Goal: Information Seeking & Learning: Find specific fact

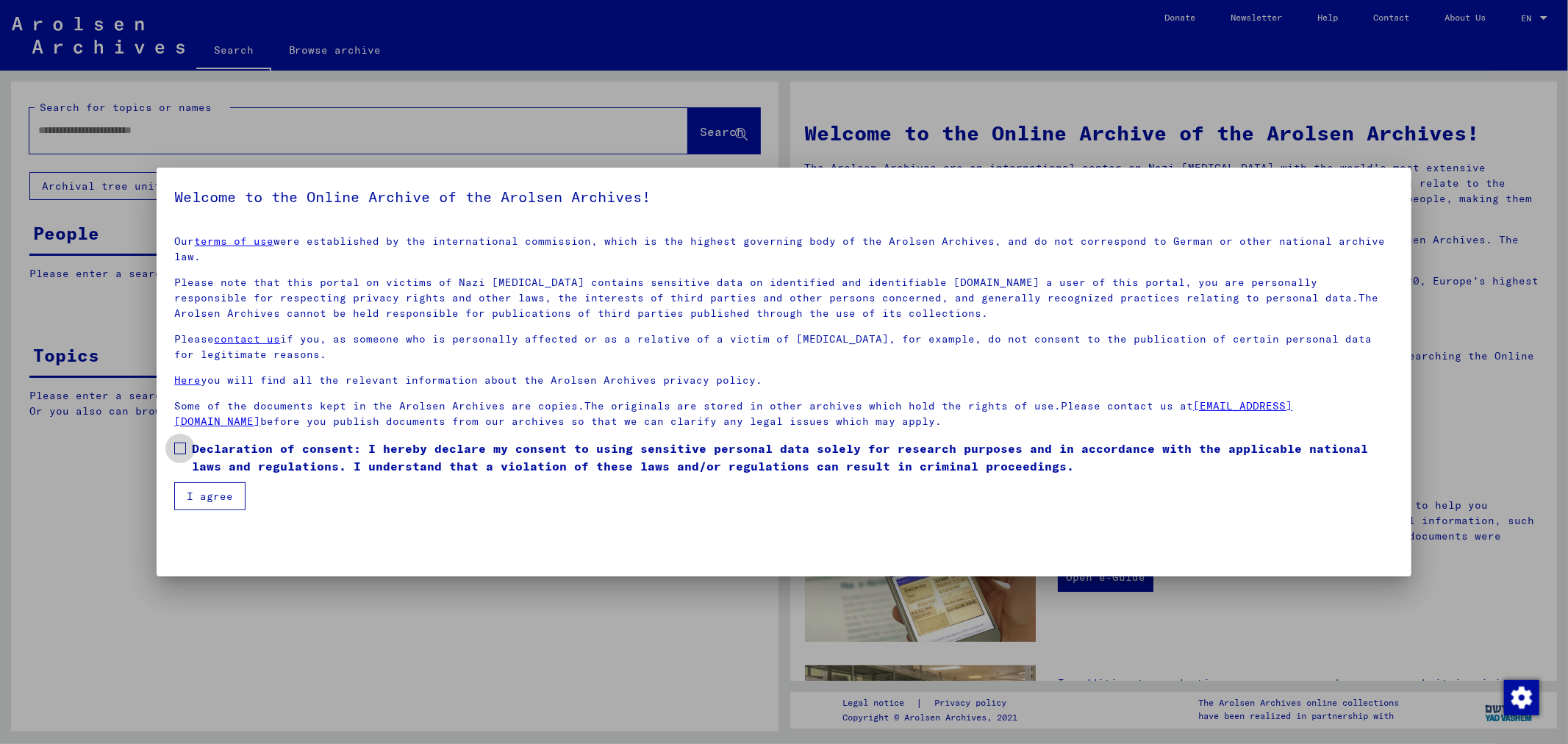
click at [178, 442] on span at bounding box center [179, 448] width 12 height 12
click at [196, 484] on button "I agree" at bounding box center [209, 496] width 72 height 28
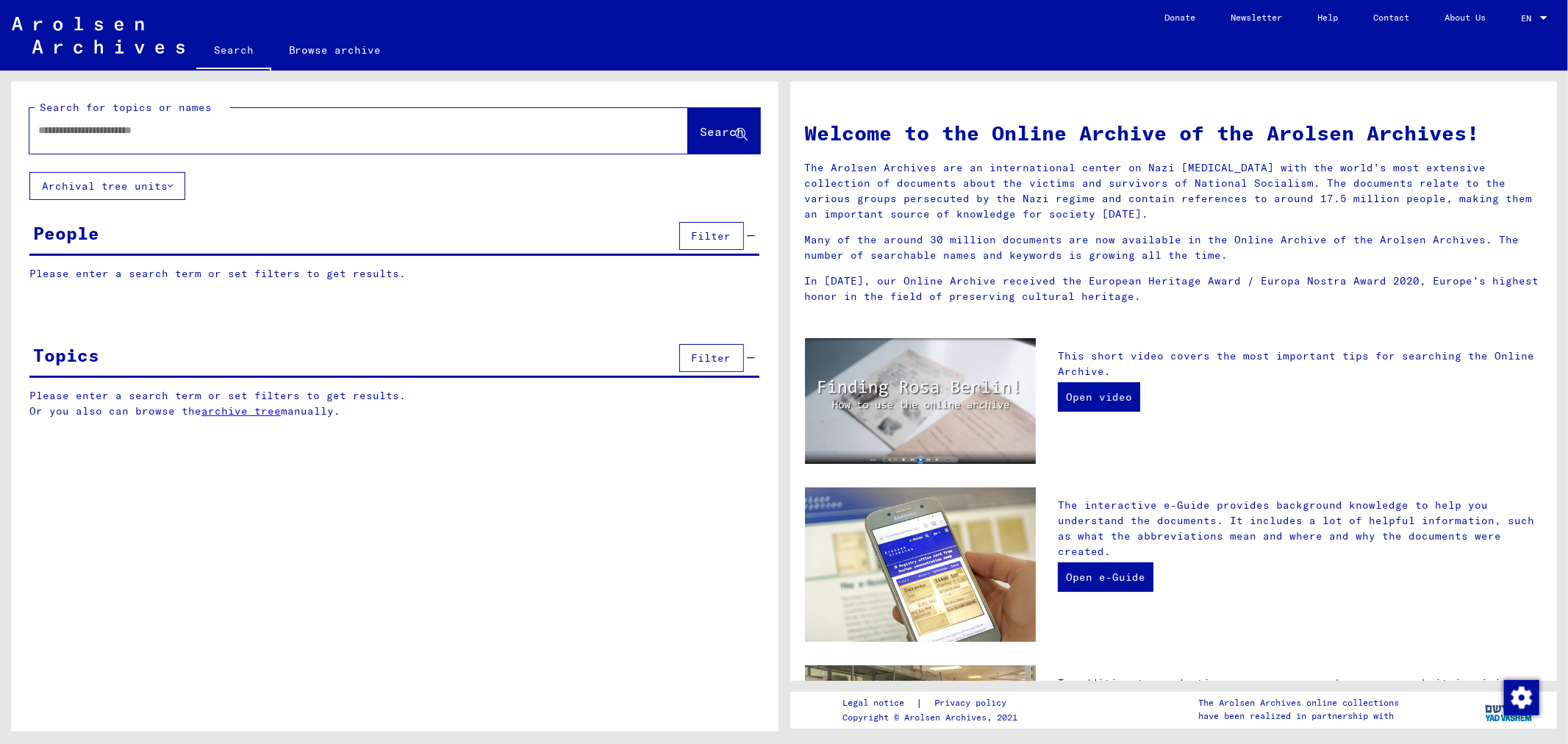
click at [185, 132] on input "text" at bounding box center [341, 131] width 606 height 16
type input "**********"
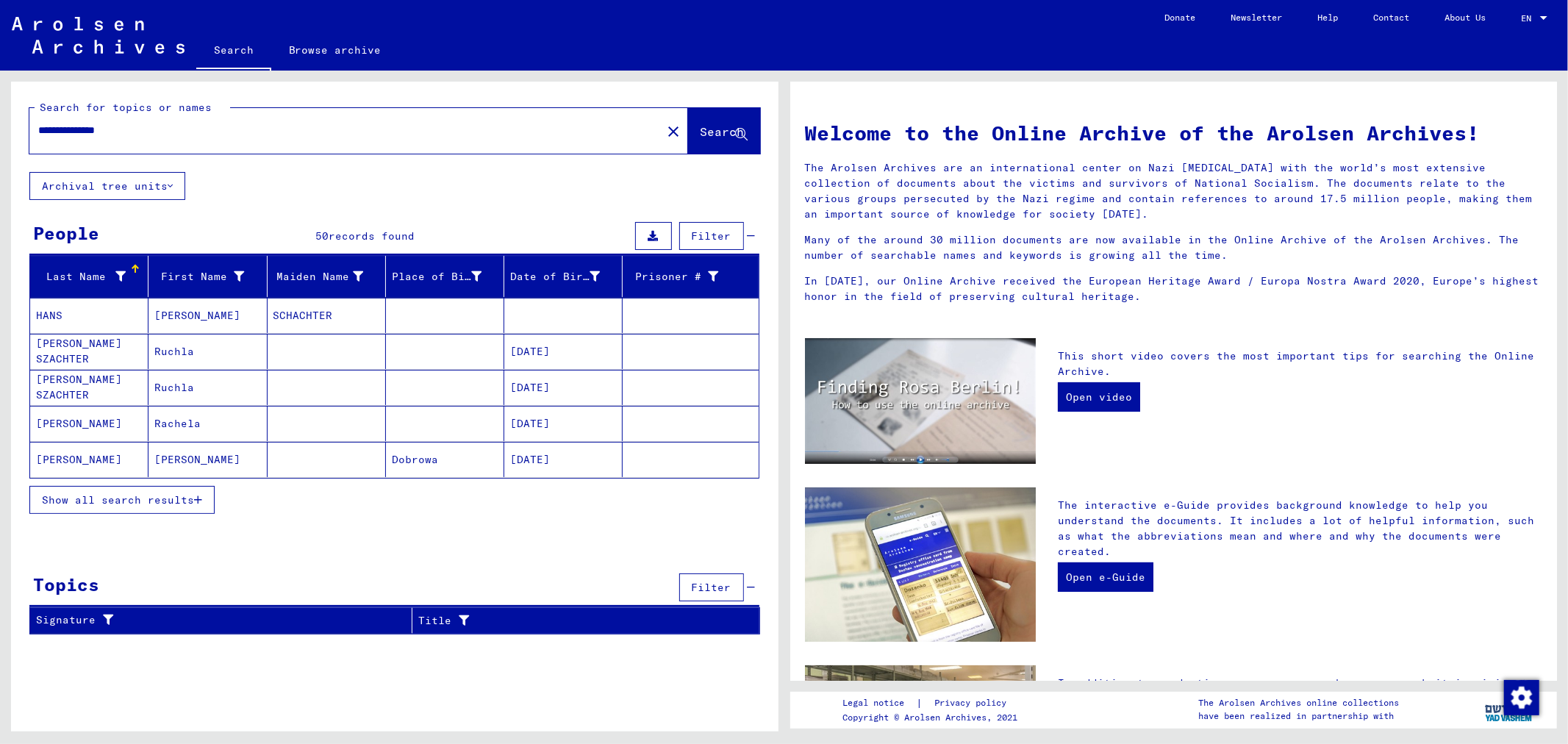
click at [125, 501] on span "Show all search results" at bounding box center [117, 499] width 152 height 13
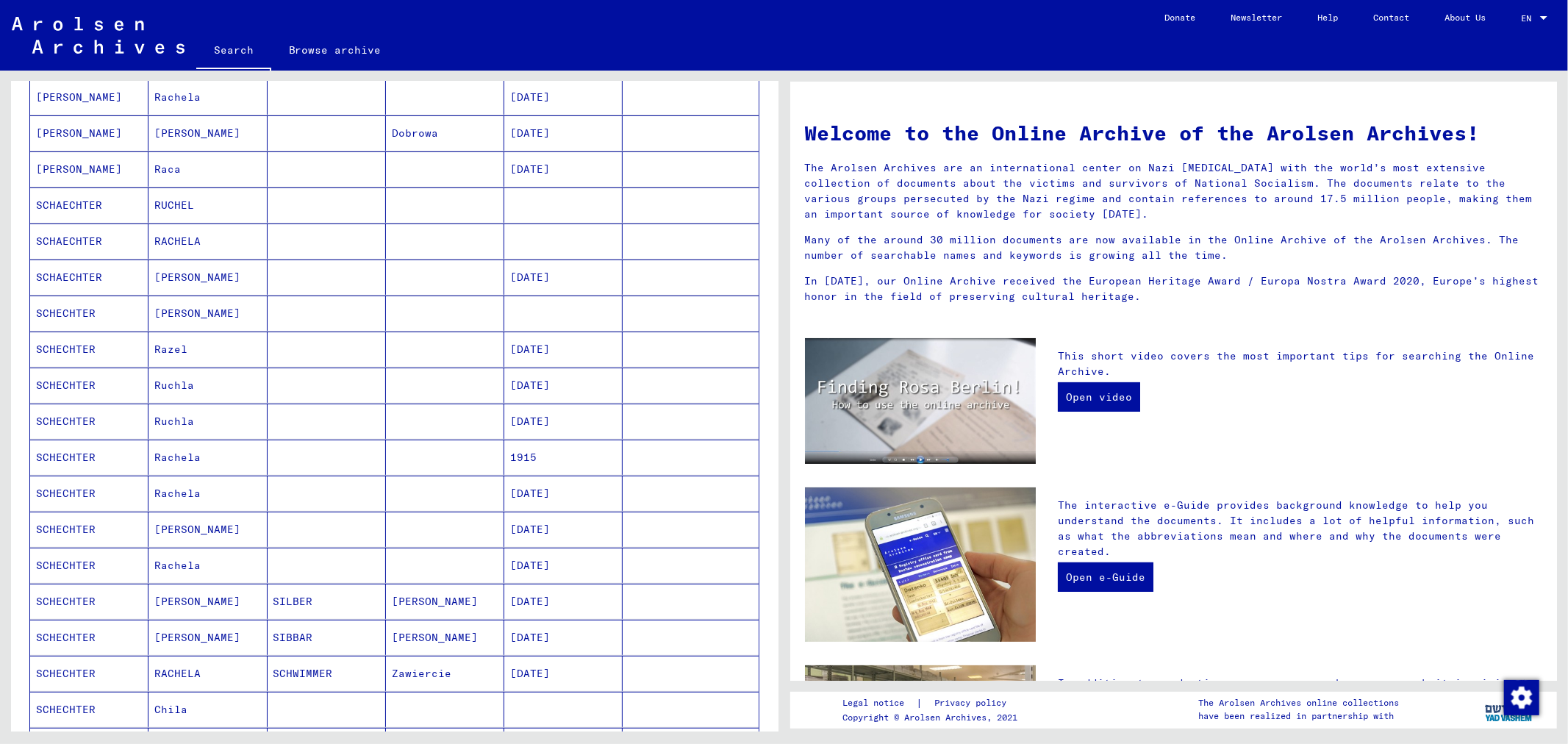
scroll to position [381, 0]
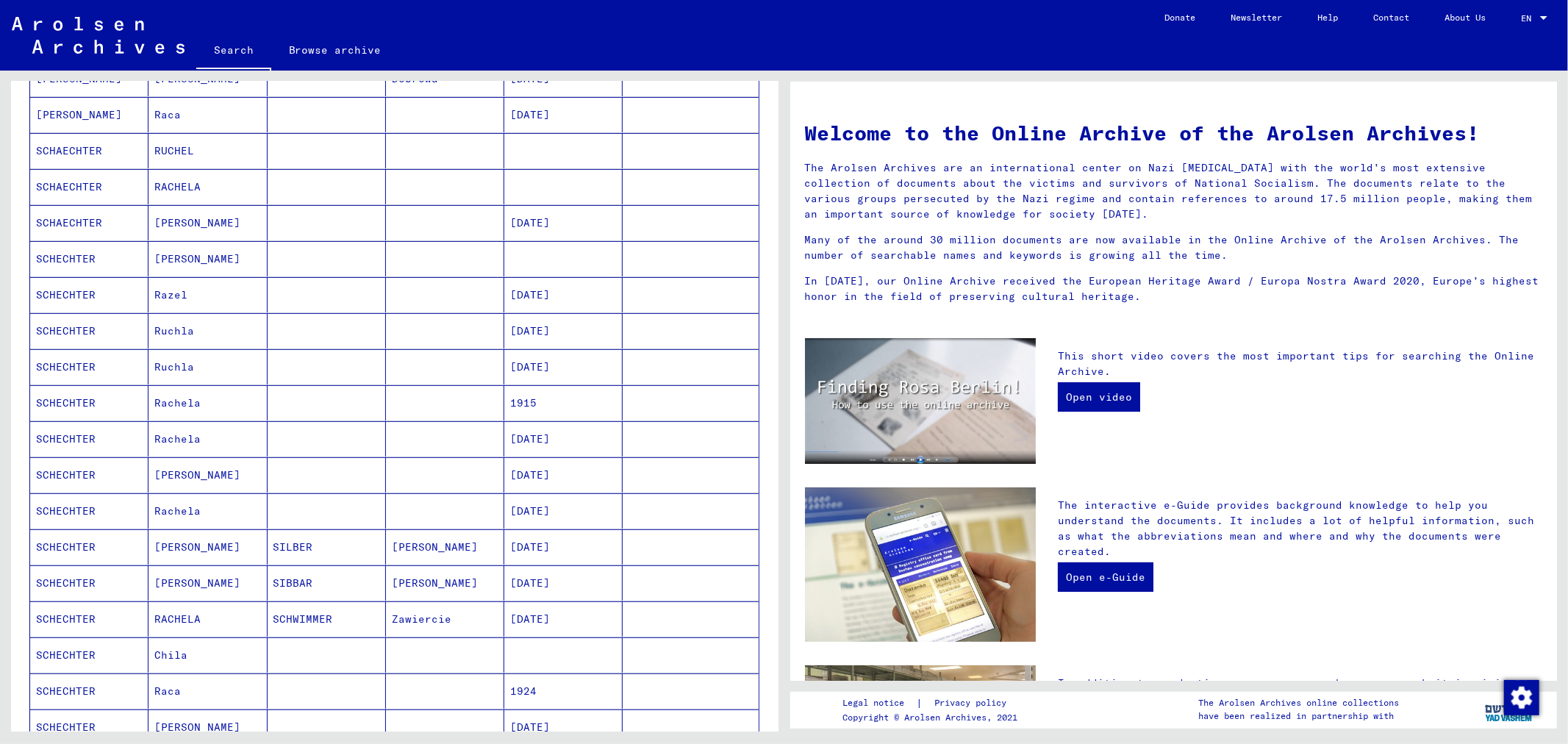
click at [222, 481] on mat-cell "[PERSON_NAME]" at bounding box center [208, 474] width 118 height 35
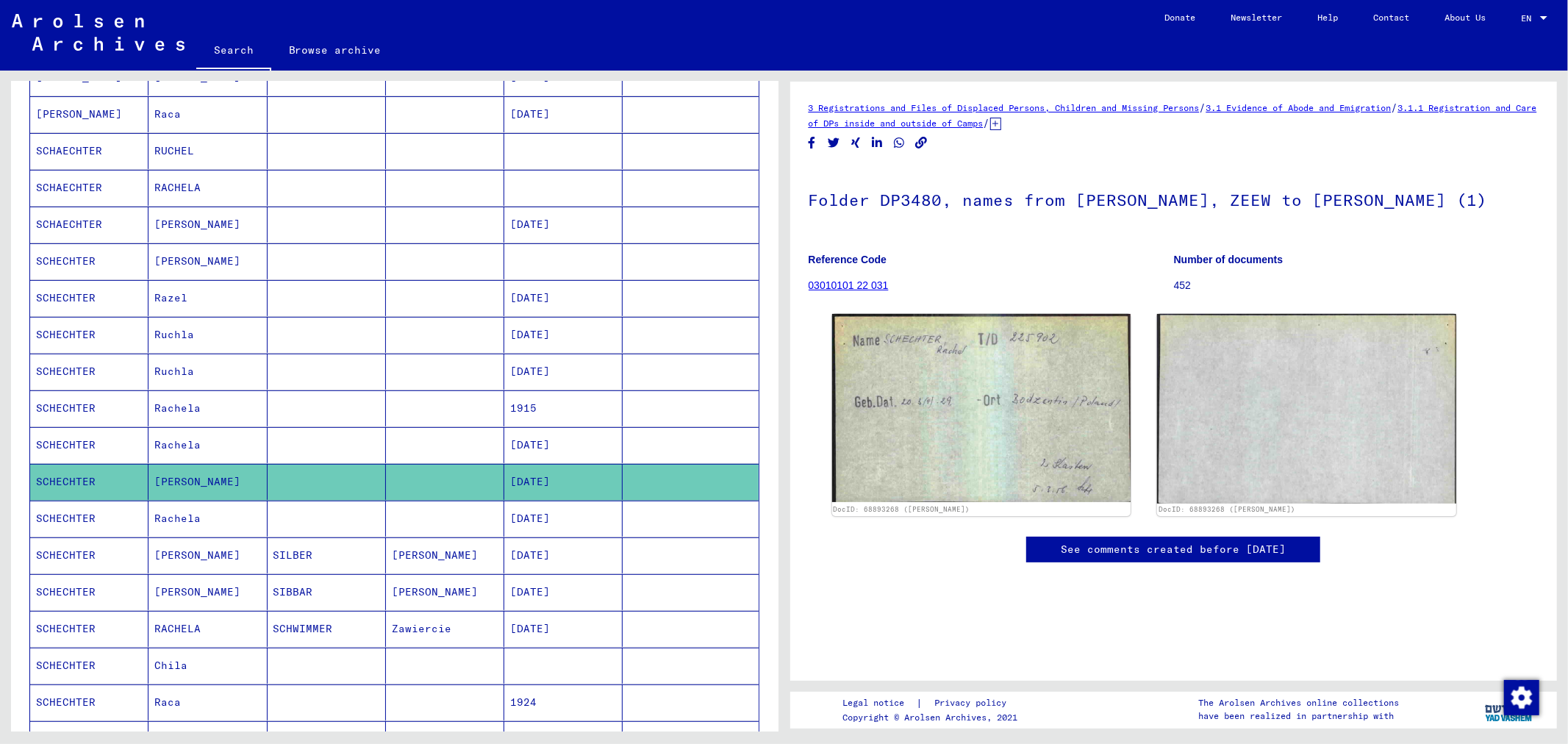
click at [219, 515] on mat-cell "Rachela" at bounding box center [208, 518] width 118 height 36
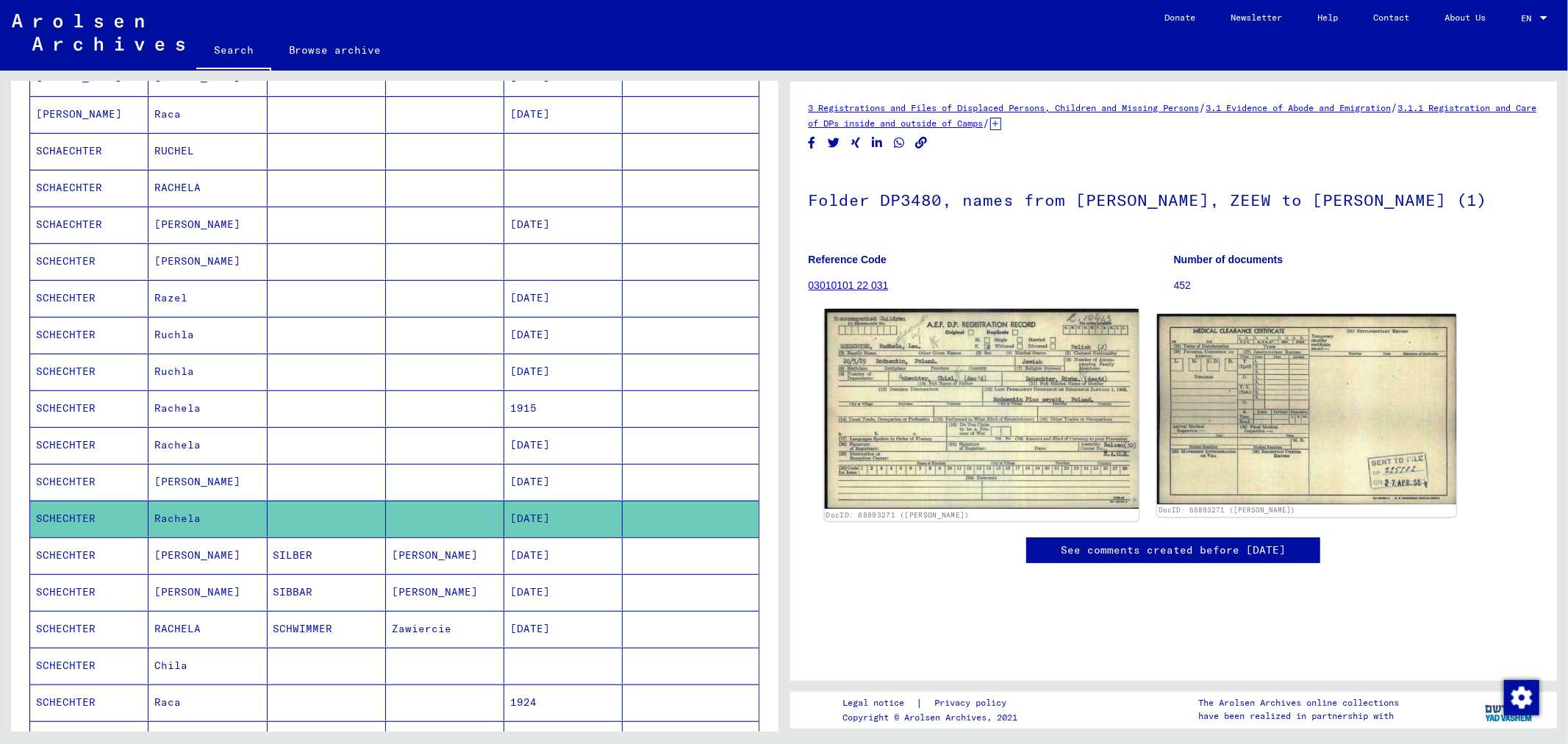
click at [950, 373] on img at bounding box center [980, 408] width 314 height 200
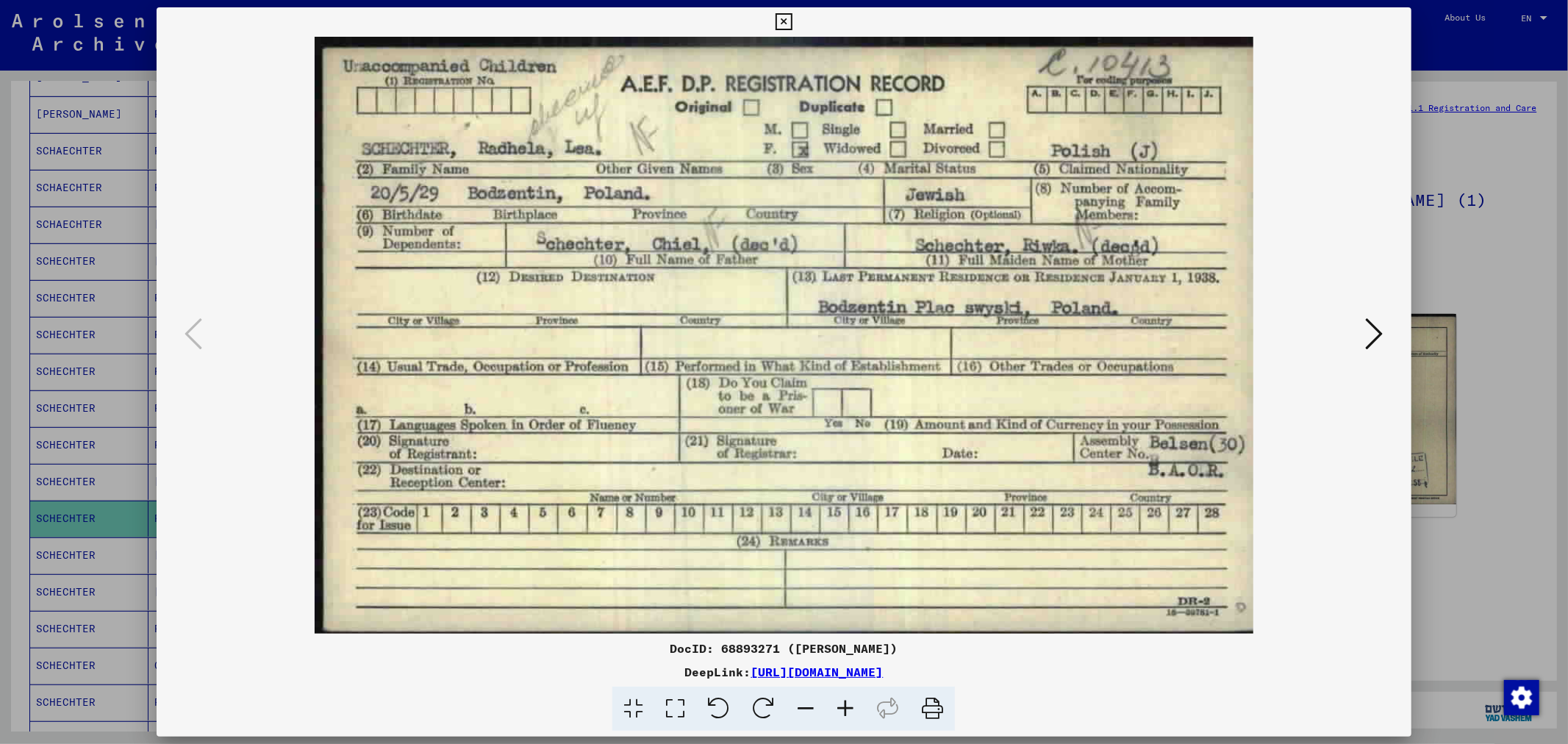
click at [1512, 262] on div at bounding box center [784, 372] width 1568 height 744
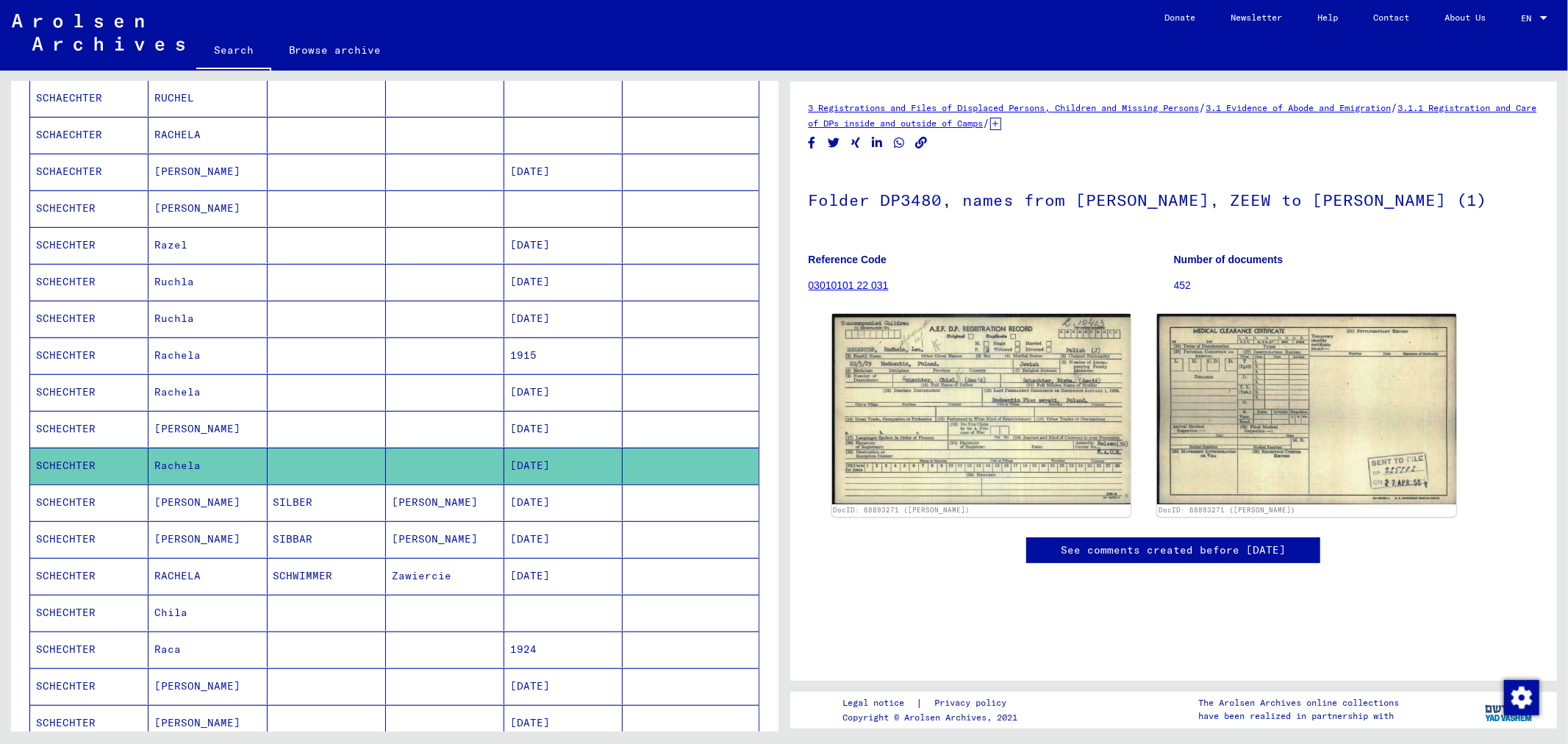
scroll to position [439, 0]
